Goal: Task Accomplishment & Management: Manage account settings

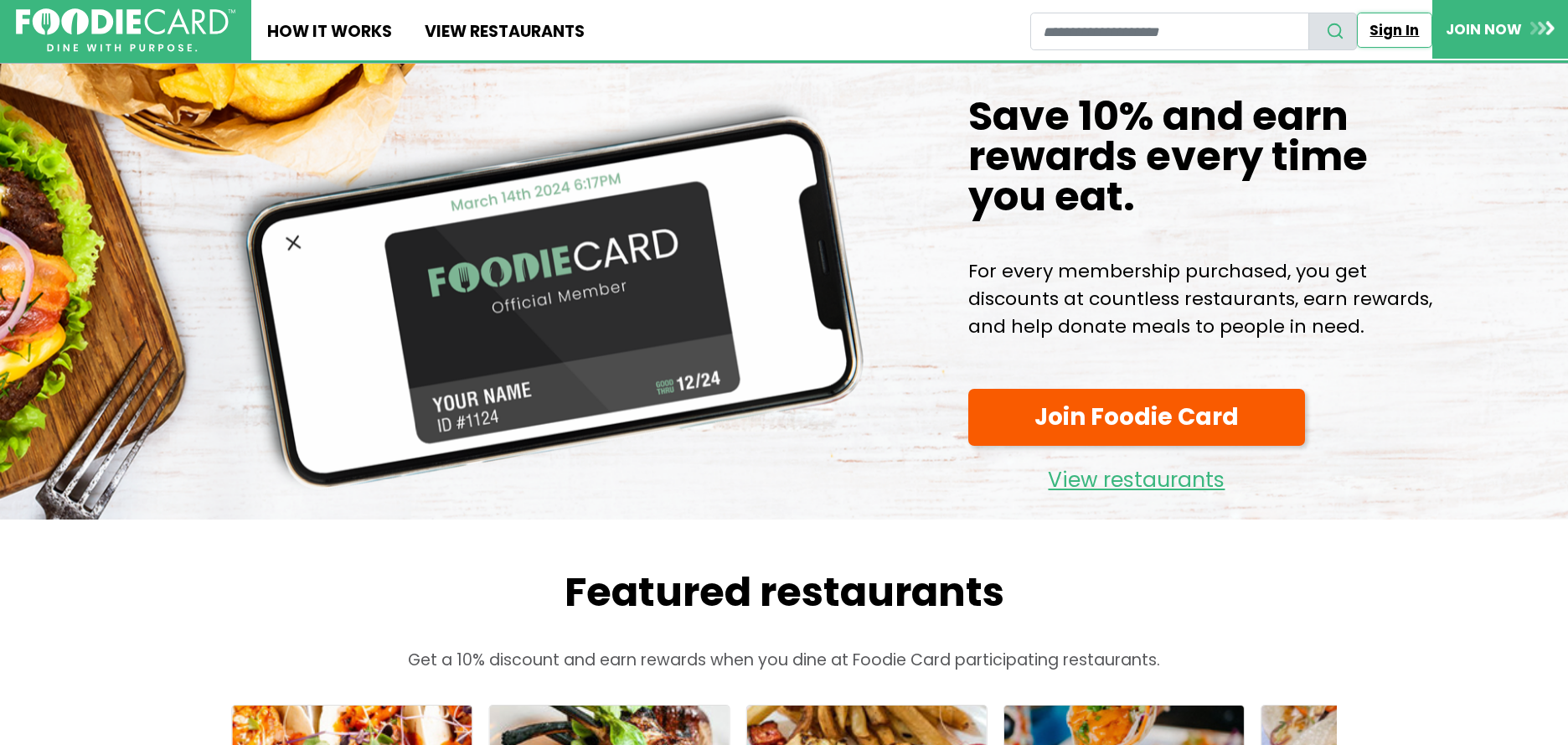
click at [1398, 27] on link "Sign In" at bounding box center [1394, 30] width 75 height 35
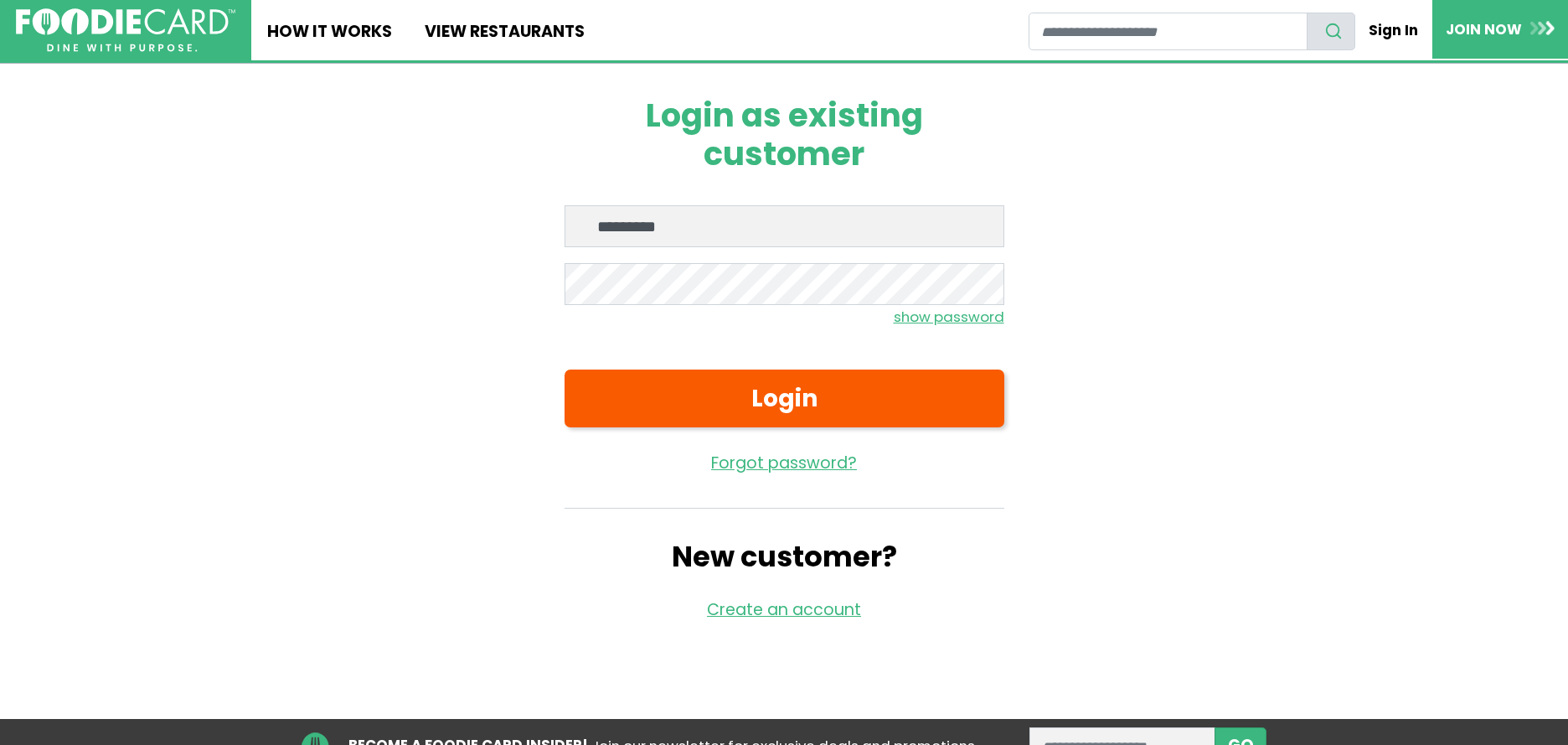
type input "**********"
click at [954, 316] on small "show password" at bounding box center [949, 317] width 111 height 20
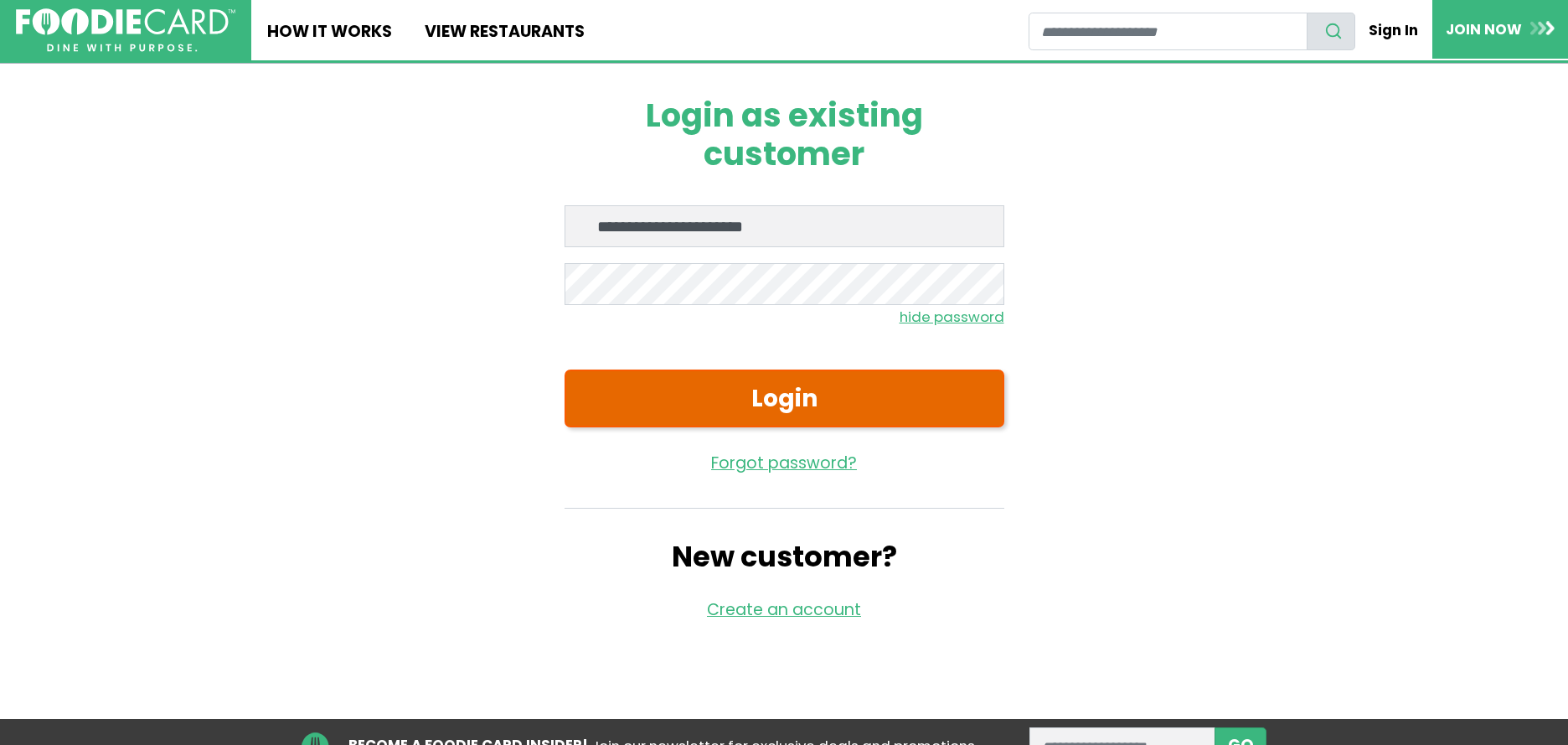
click at [871, 389] on button "Login" at bounding box center [784, 398] width 440 height 58
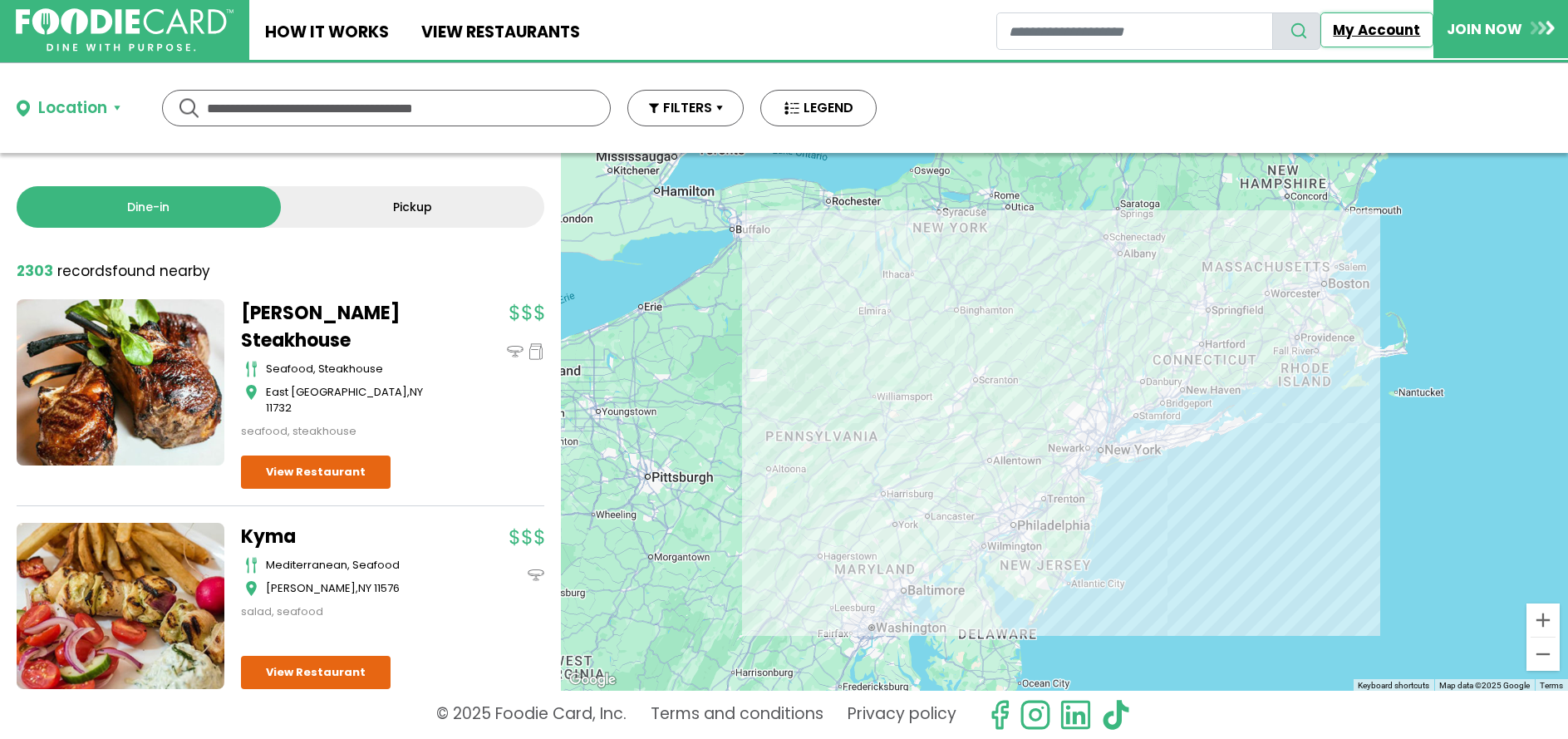
click at [1390, 24] on link "My Account" at bounding box center [1376, 29] width 113 height 35
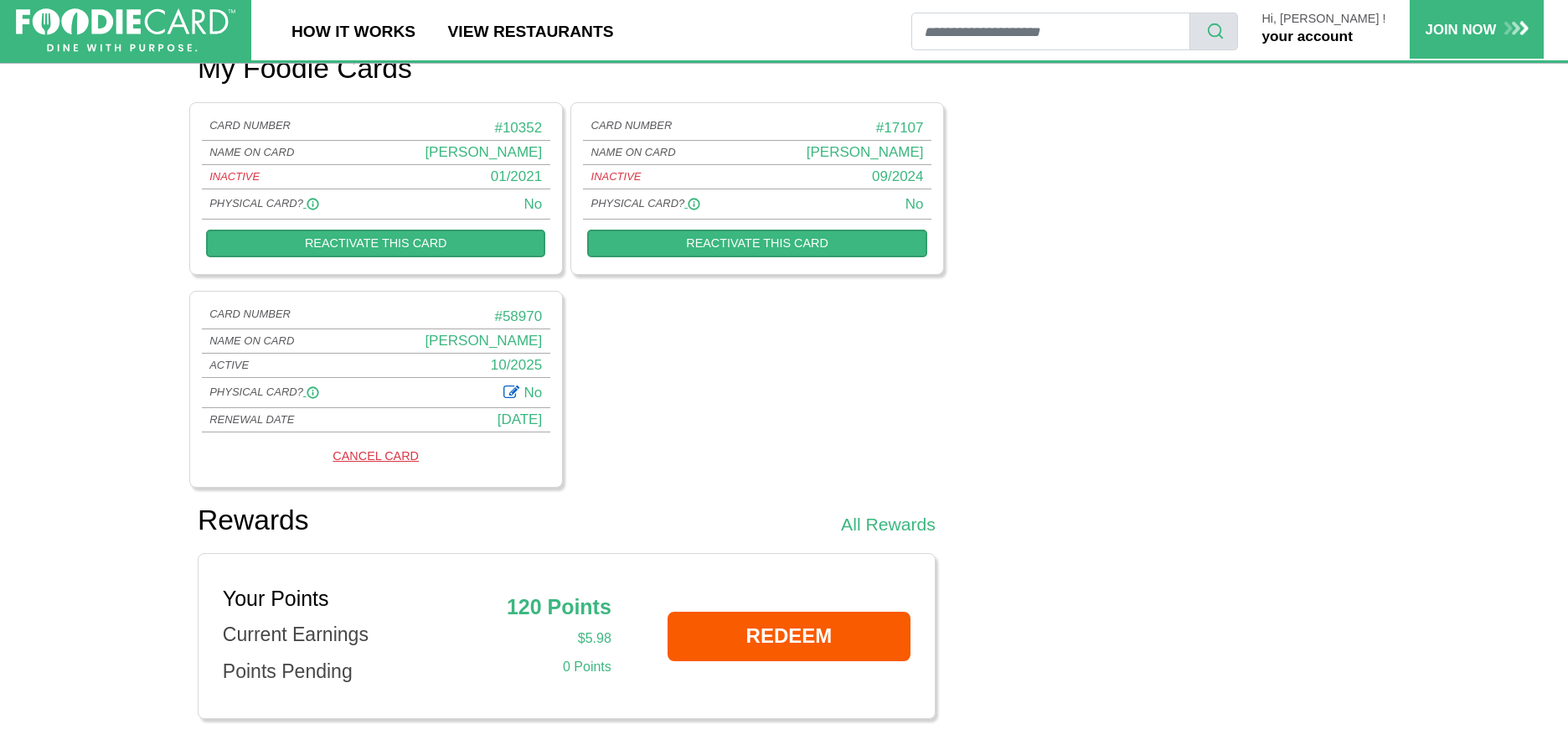
scroll to position [1420, 0]
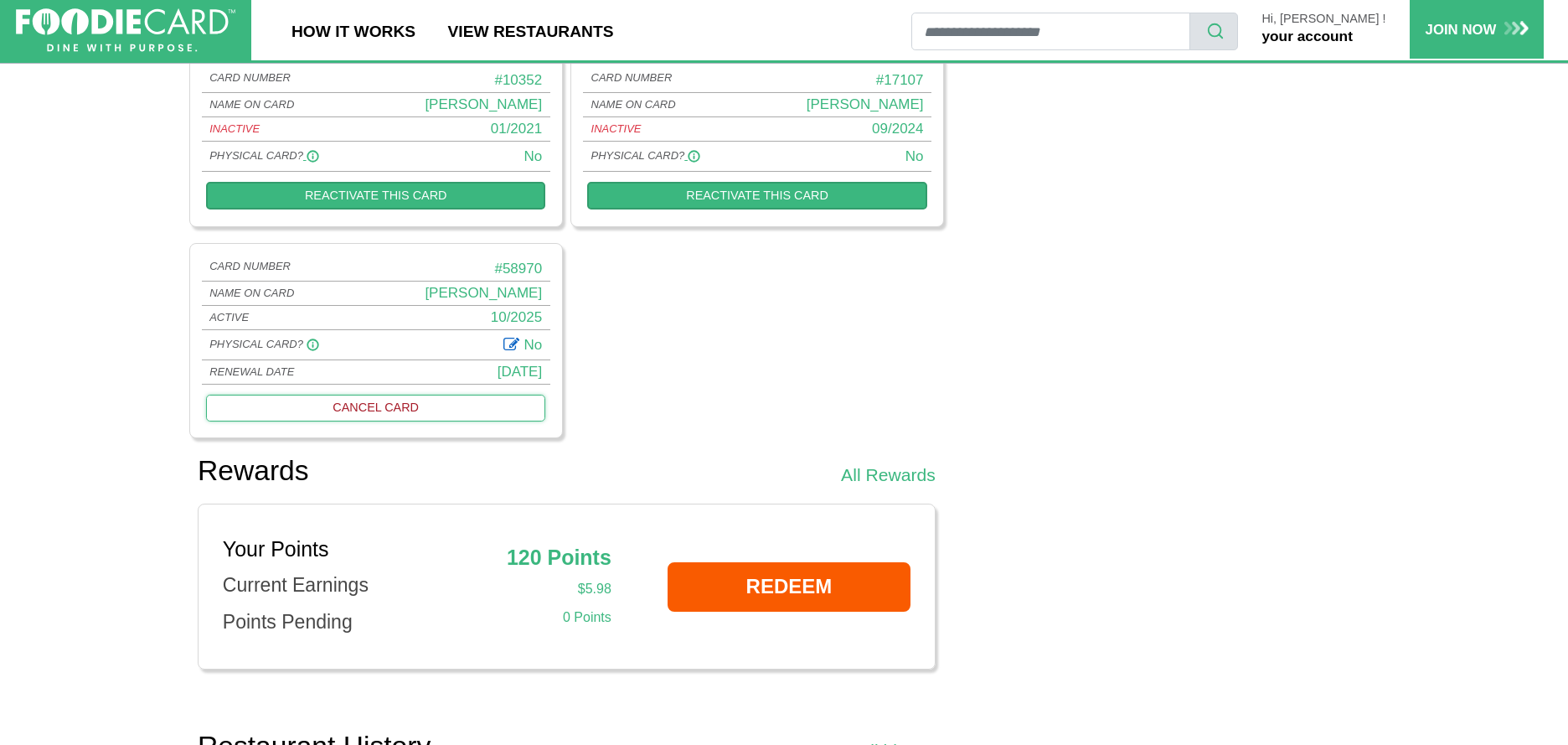
click at [383, 404] on link "CANCEL CARD" at bounding box center [376, 407] width 340 height 26
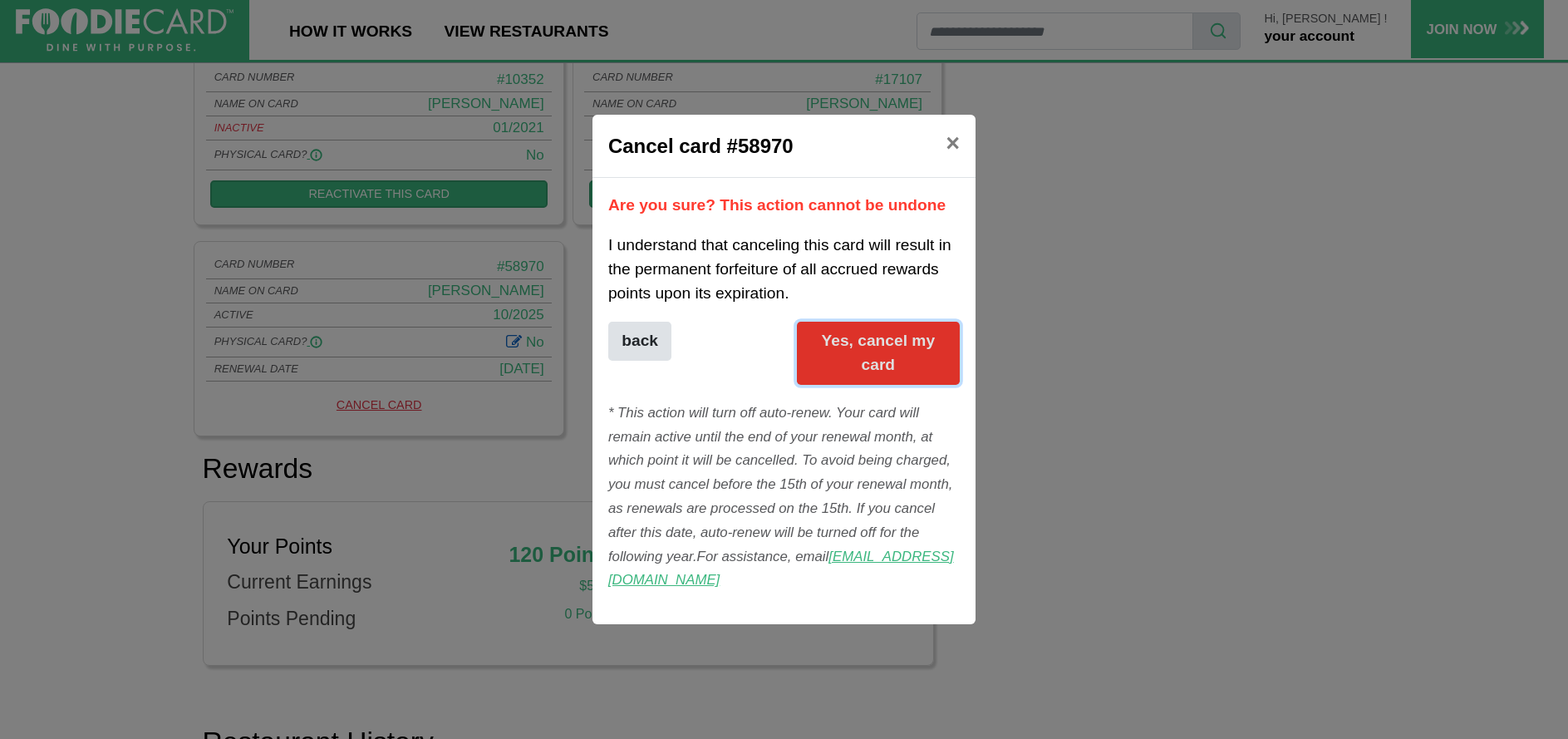
click at [865, 335] on button "Yes, cancel my card" at bounding box center [878, 353] width 164 height 63
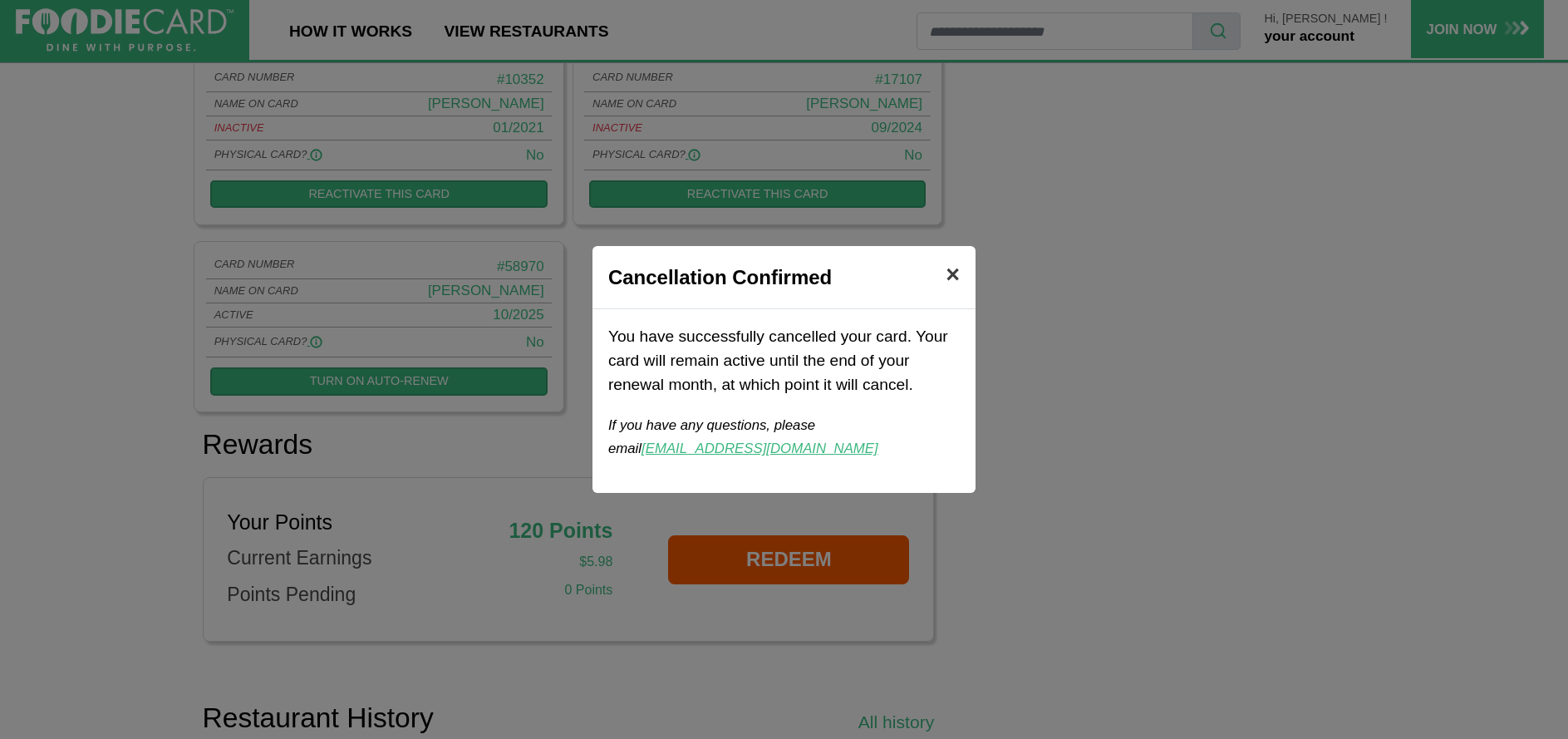
click at [957, 273] on span "×" at bounding box center [952, 274] width 14 height 26
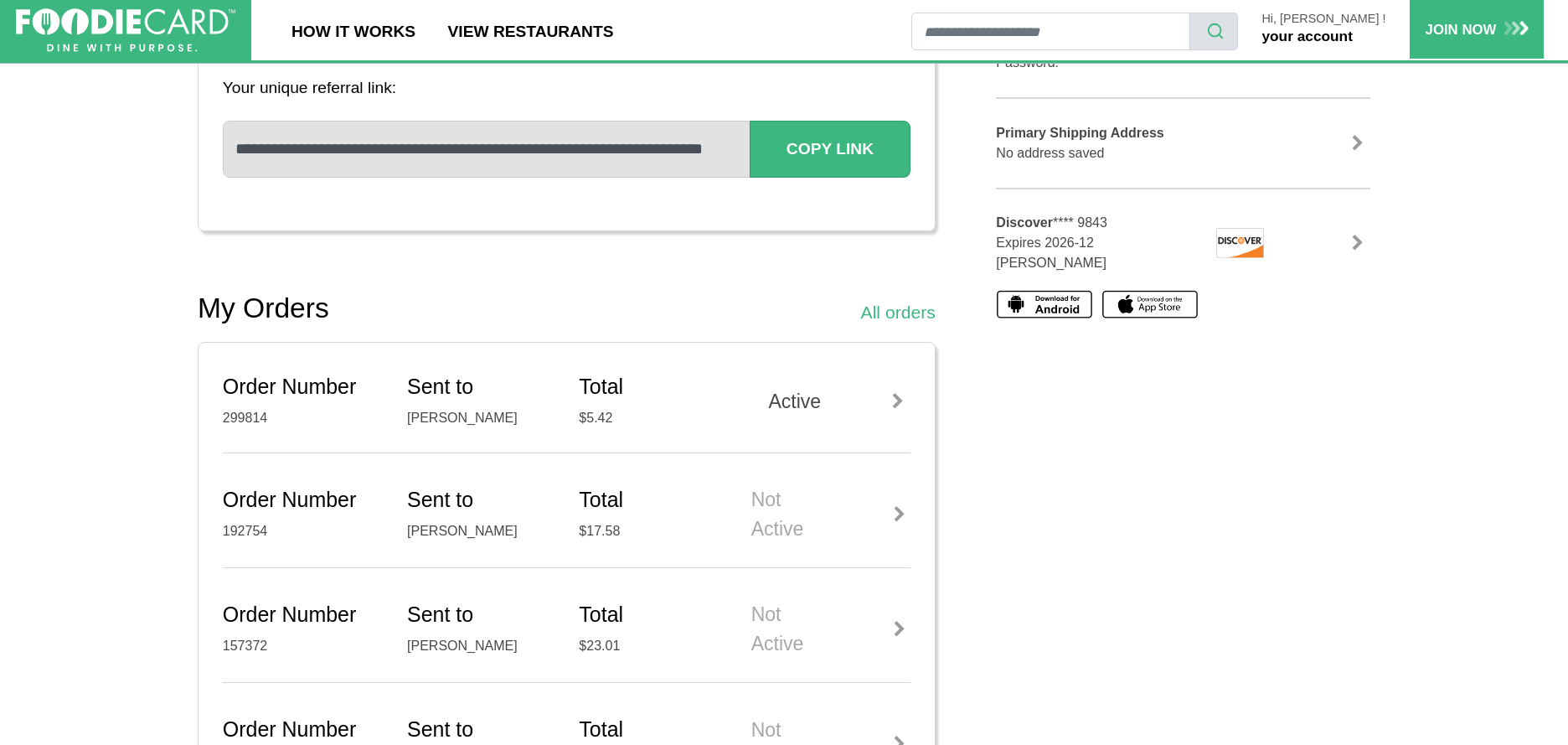
scroll to position [0, 0]
